Goal: Find specific page/section: Find specific page/section

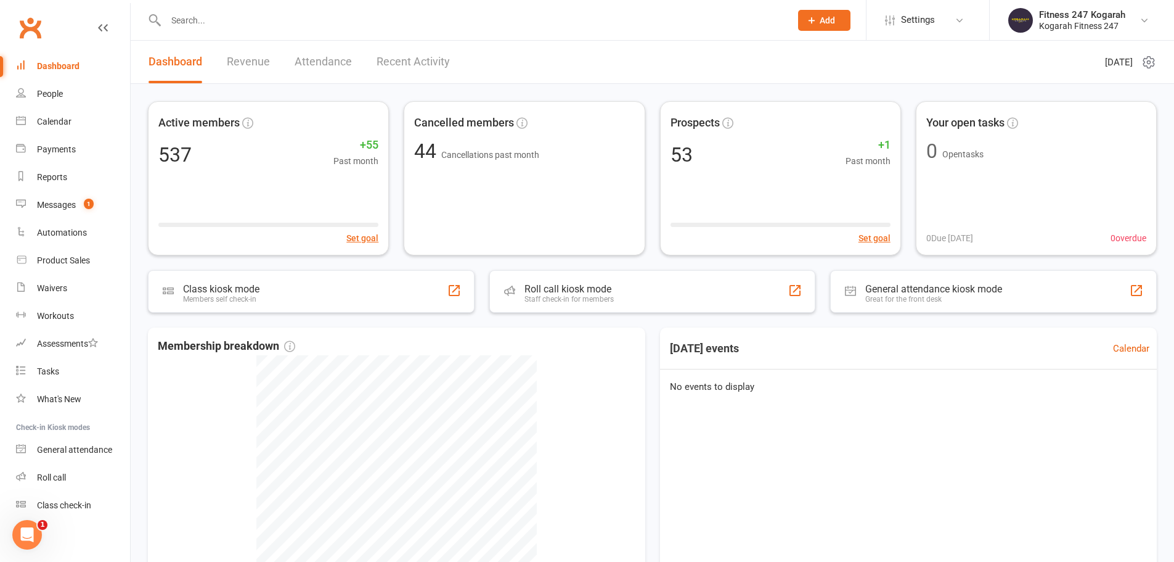
drag, startPoint x: 197, startPoint y: 17, endPoint x: 195, endPoint y: 11, distance: 6.3
click at [197, 17] on input "text" at bounding box center [472, 20] width 620 height 17
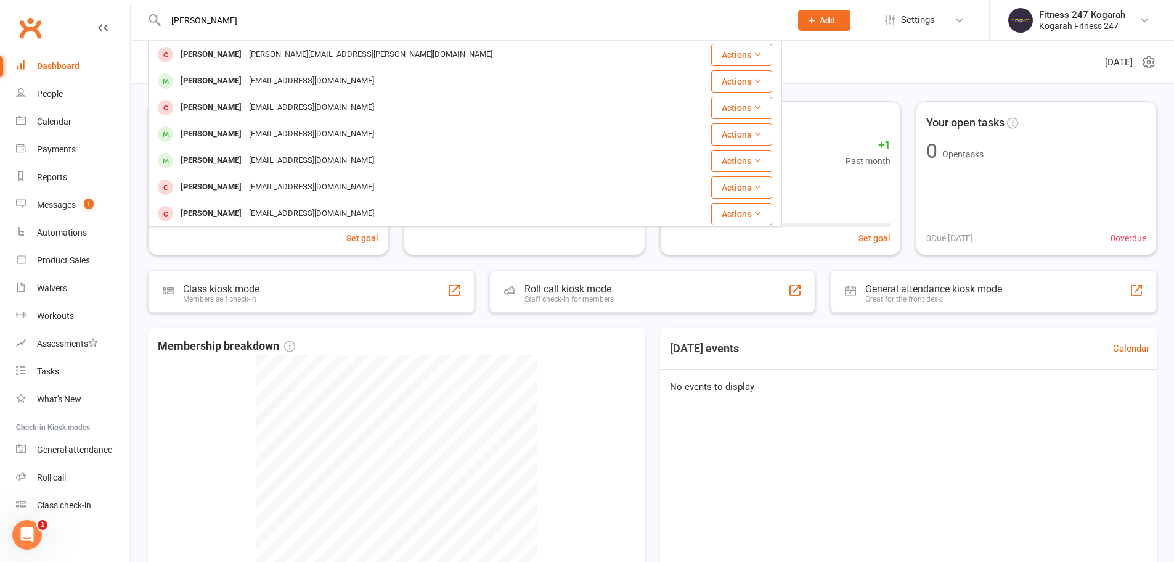
click at [249, 26] on input "[PERSON_NAME]" at bounding box center [472, 20] width 620 height 17
drag, startPoint x: 245, startPoint y: 23, endPoint x: 162, endPoint y: 26, distance: 83.2
click at [162, 26] on div "[PERSON_NAME] Ortiz [EMAIL_ADDRESS][PERSON_NAME][DOMAIN_NAME] Actions [PERSON_N…" at bounding box center [465, 20] width 634 height 40
paste input "[PERSON_NAME]"
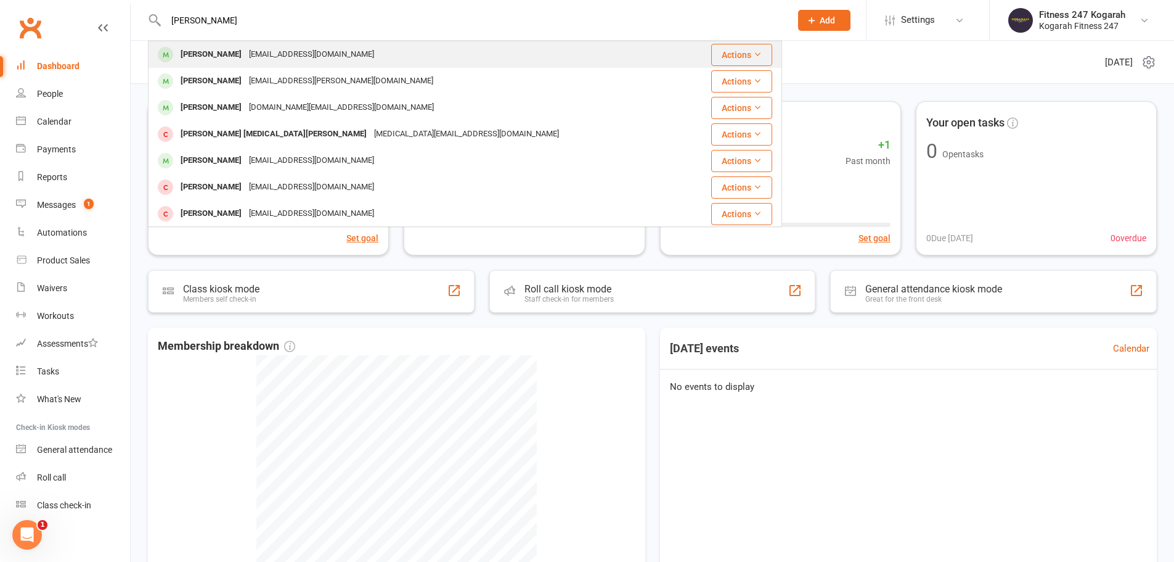
type input "[PERSON_NAME]"
click at [247, 57] on div "[EMAIL_ADDRESS][DOMAIN_NAME]" at bounding box center [311, 55] width 133 height 18
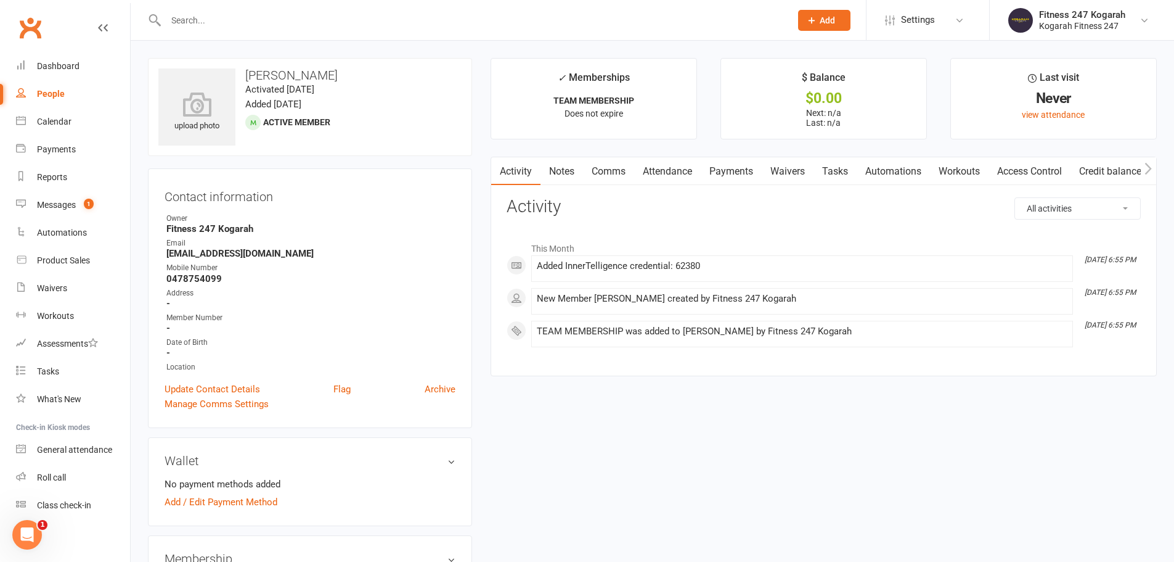
click at [292, 21] on input "text" at bounding box center [472, 20] width 620 height 17
paste input "[PERSON_NAME]"
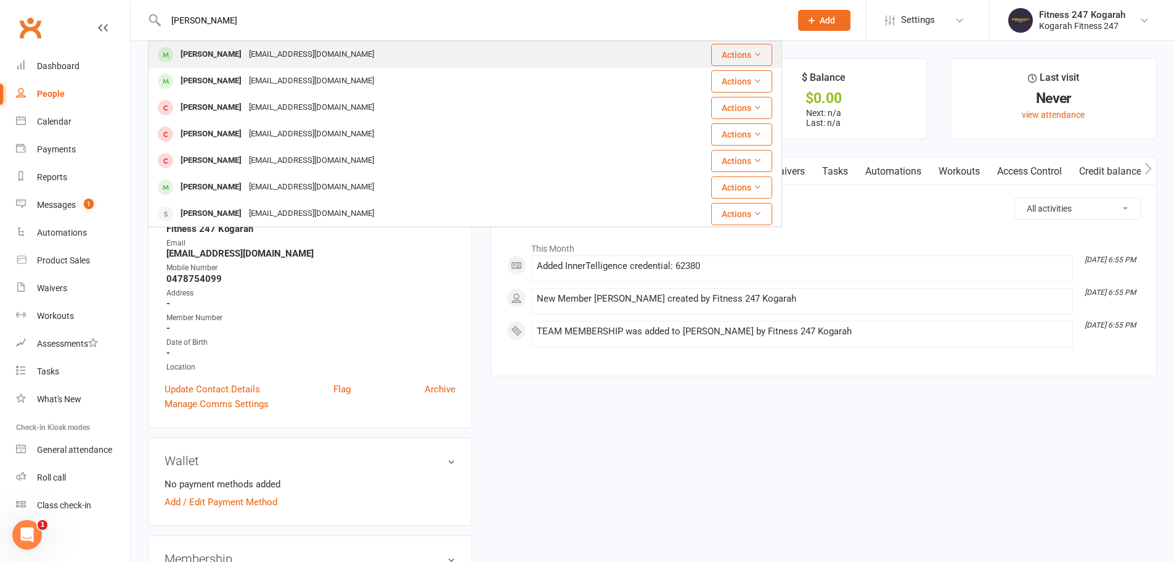
type input "[PERSON_NAME]"
click at [288, 45] on div "[PERSON_NAME] [EMAIL_ADDRESS][DOMAIN_NAME]" at bounding box center [391, 54] width 485 height 25
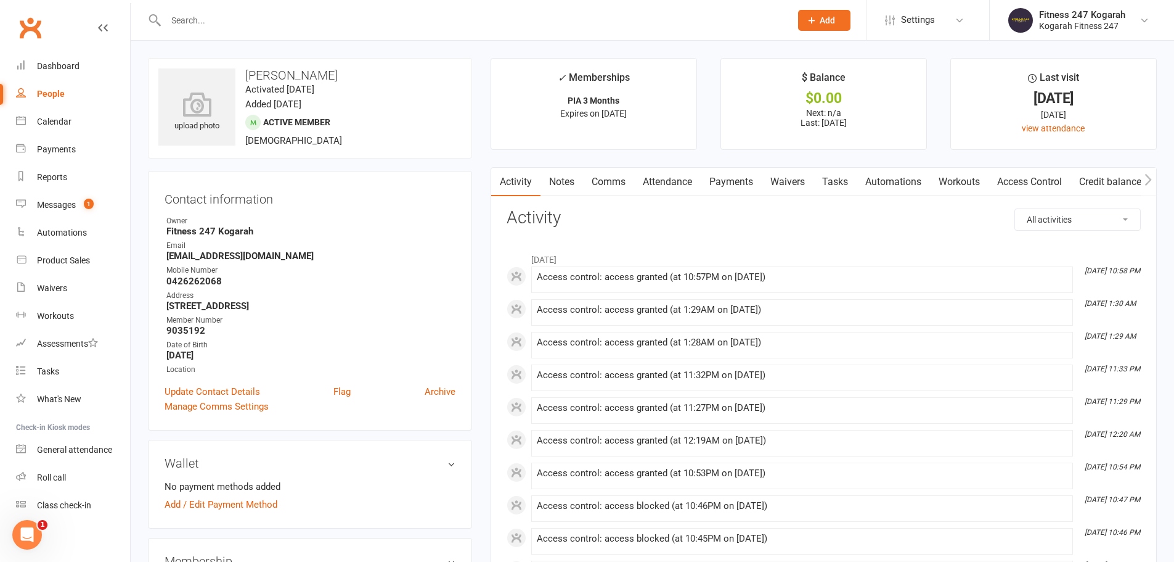
click at [237, 20] on input "text" at bounding box center [472, 20] width 620 height 17
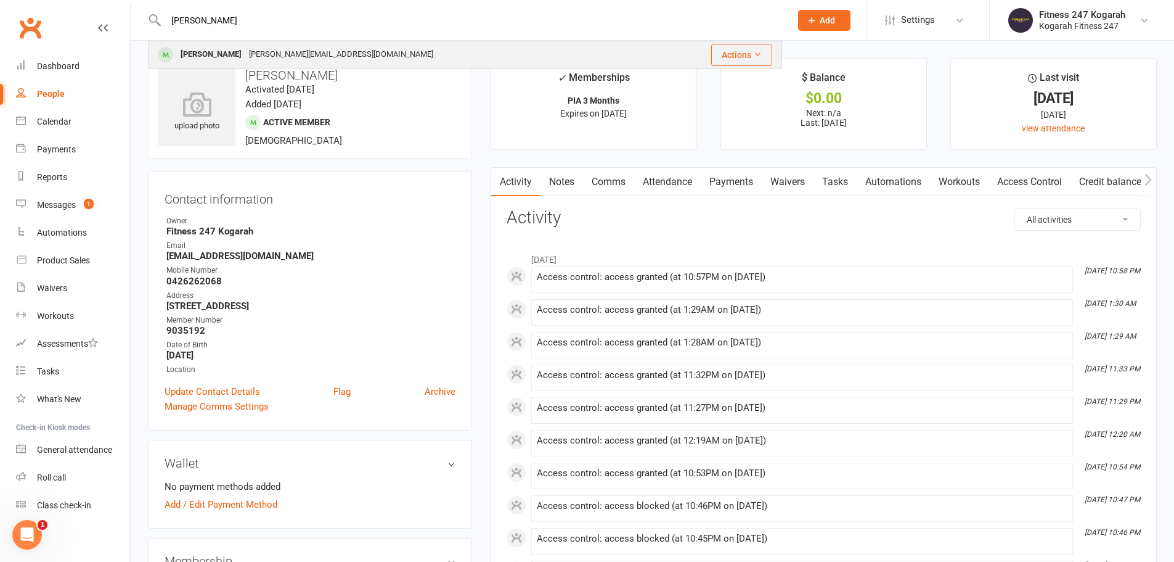
type input "[PERSON_NAME]"
click at [266, 52] on div "[PERSON_NAME][EMAIL_ADDRESS][DOMAIN_NAME]" at bounding box center [341, 55] width 192 height 18
